Goal: Task Accomplishment & Management: Manage account settings

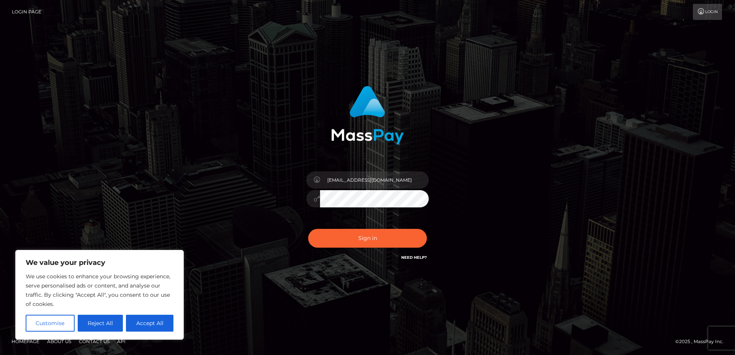
type input "fagtrexalphamen@gmail.com"
click at [358, 234] on button "Sign in" at bounding box center [367, 238] width 119 height 19
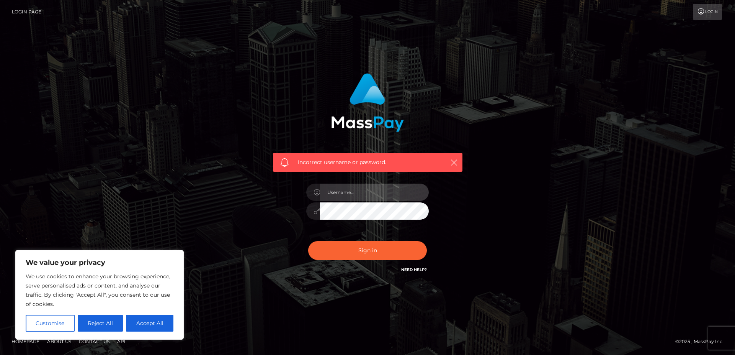
click at [344, 193] on input "text" at bounding box center [374, 191] width 109 height 17
type input "[EMAIL_ADDRESS][DOMAIN_NAME]"
click at [308, 241] on button "Sign in" at bounding box center [367, 250] width 119 height 19
click at [303, 222] on div at bounding box center [368, 207] width 134 height 59
click at [353, 196] on input "text" at bounding box center [374, 191] width 109 height 17
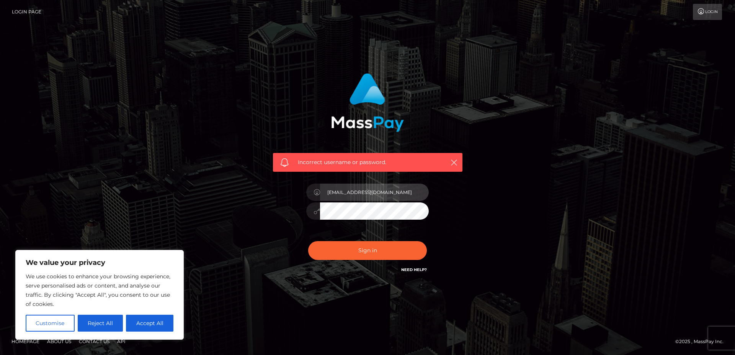
type input "[EMAIL_ADDRESS][DOMAIN_NAME]"
